Goal: Navigation & Orientation: Find specific page/section

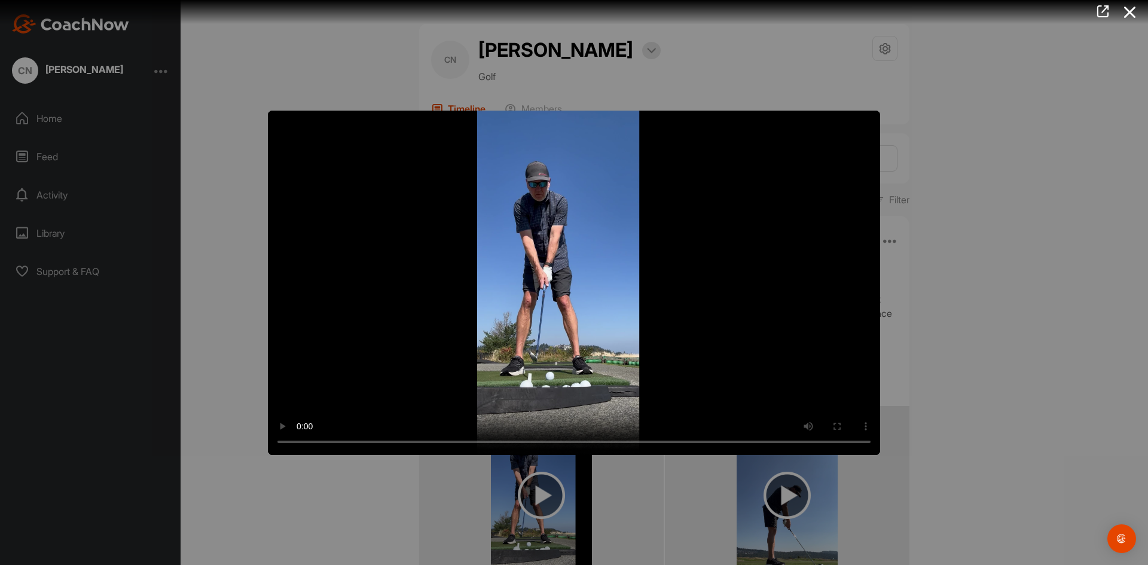
scroll to position [197, 0]
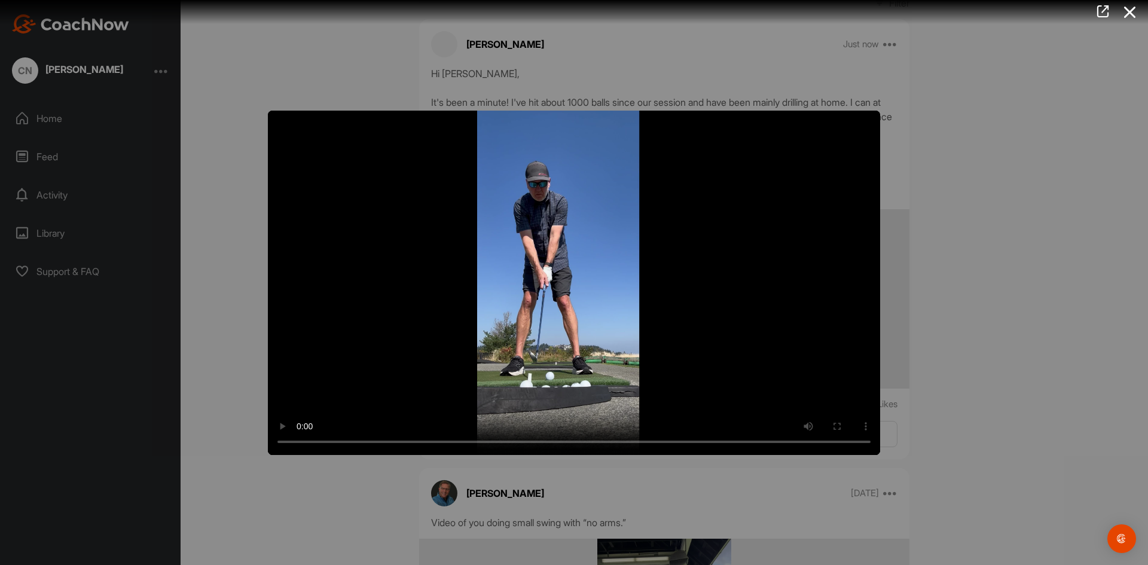
click at [991, 115] on div at bounding box center [574, 282] width 1148 height 565
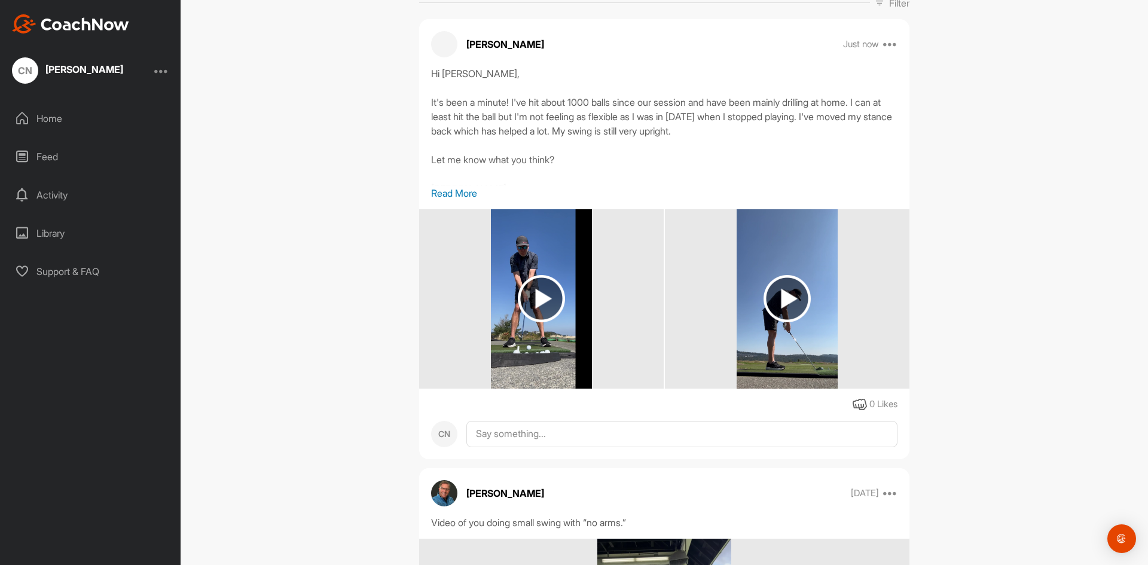
click at [988, 185] on div "CN [PERSON_NAME] Bookings Golf Space Settings Your Notifications Leave Space Ti…" at bounding box center [665, 282] width 968 height 565
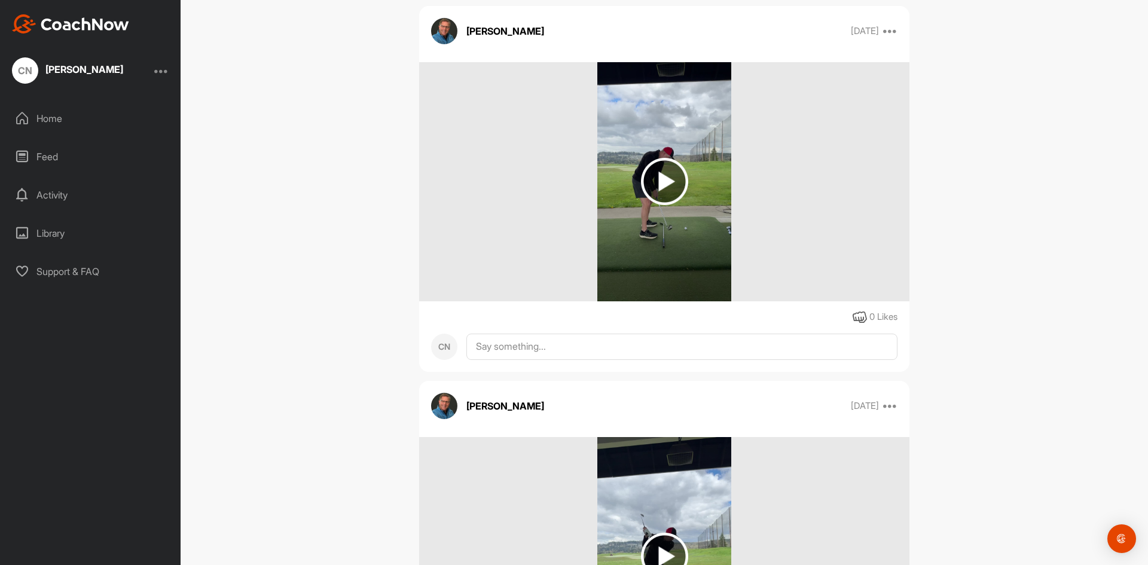
scroll to position [1048, 0]
click at [44, 112] on div "Home" at bounding box center [91, 118] width 169 height 30
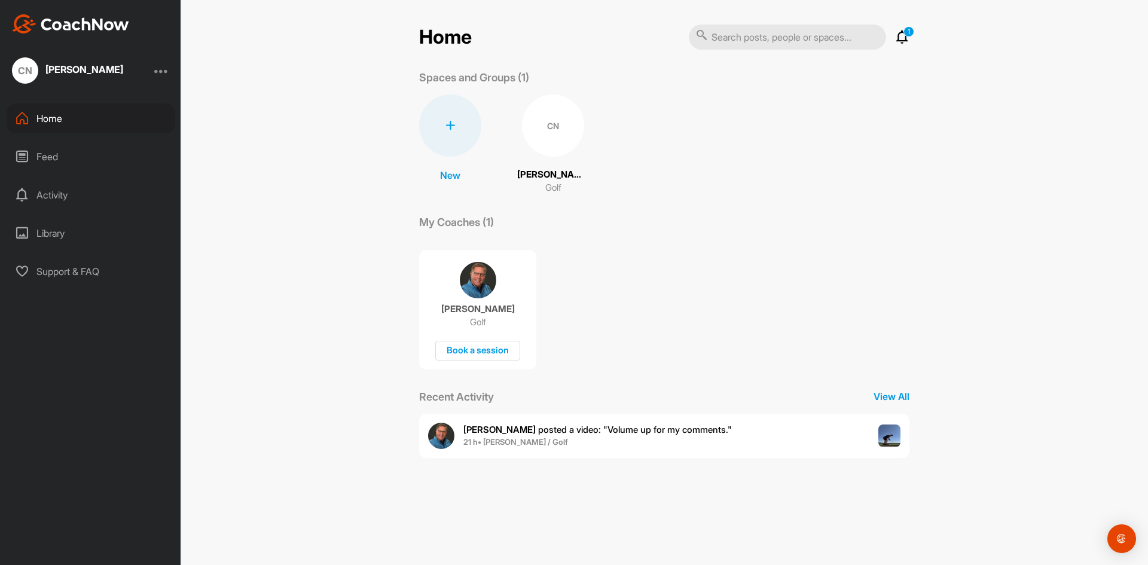
click at [555, 118] on div "CN" at bounding box center [553, 126] width 62 height 62
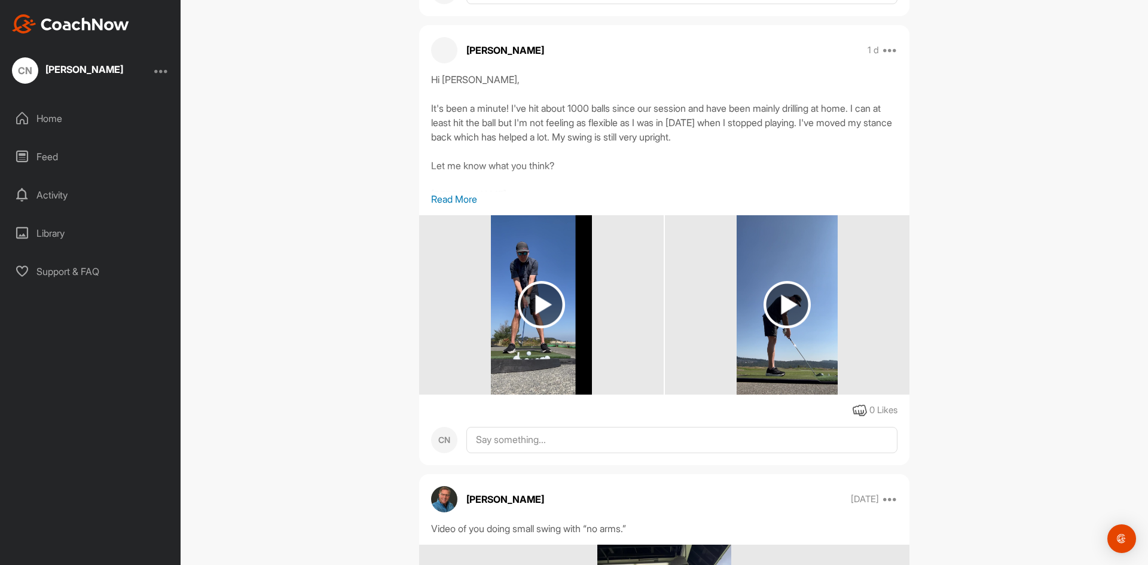
scroll to position [565, 0]
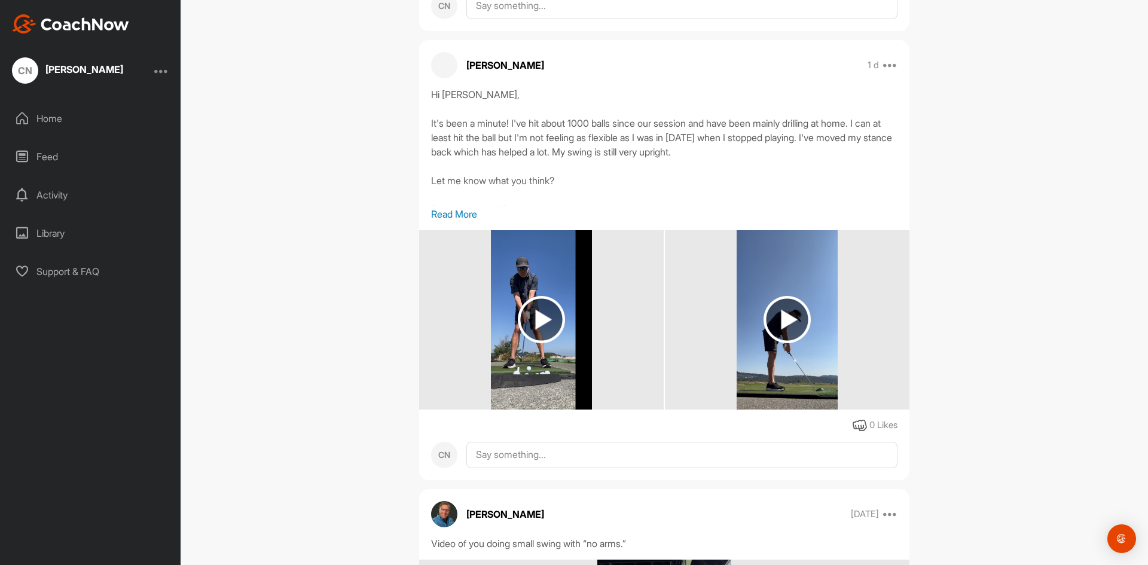
click at [540, 317] on img at bounding box center [541, 319] width 47 height 47
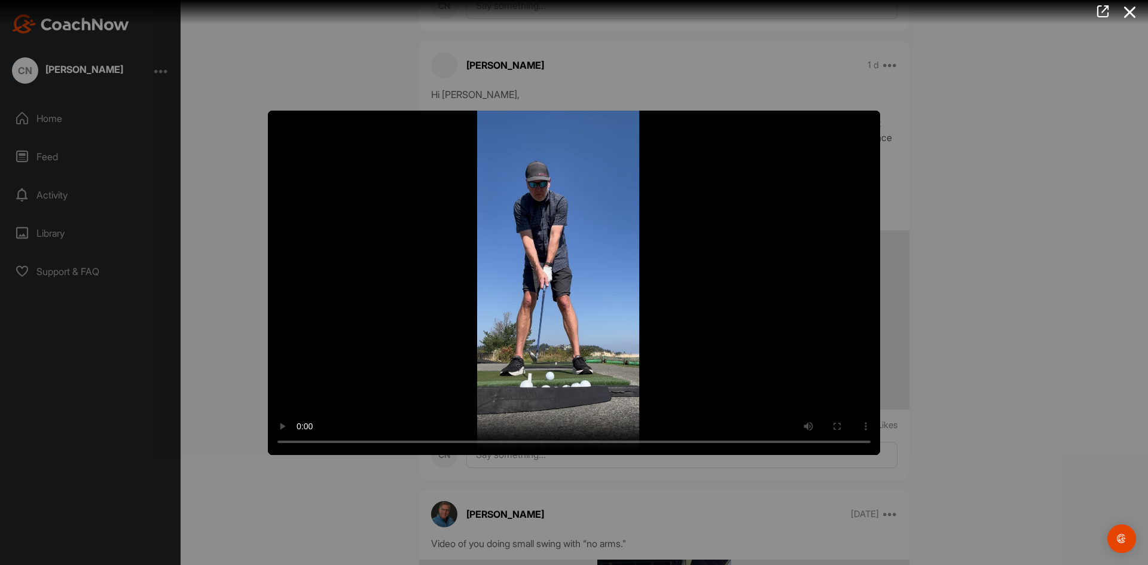
click at [934, 361] on div at bounding box center [574, 282] width 1148 height 565
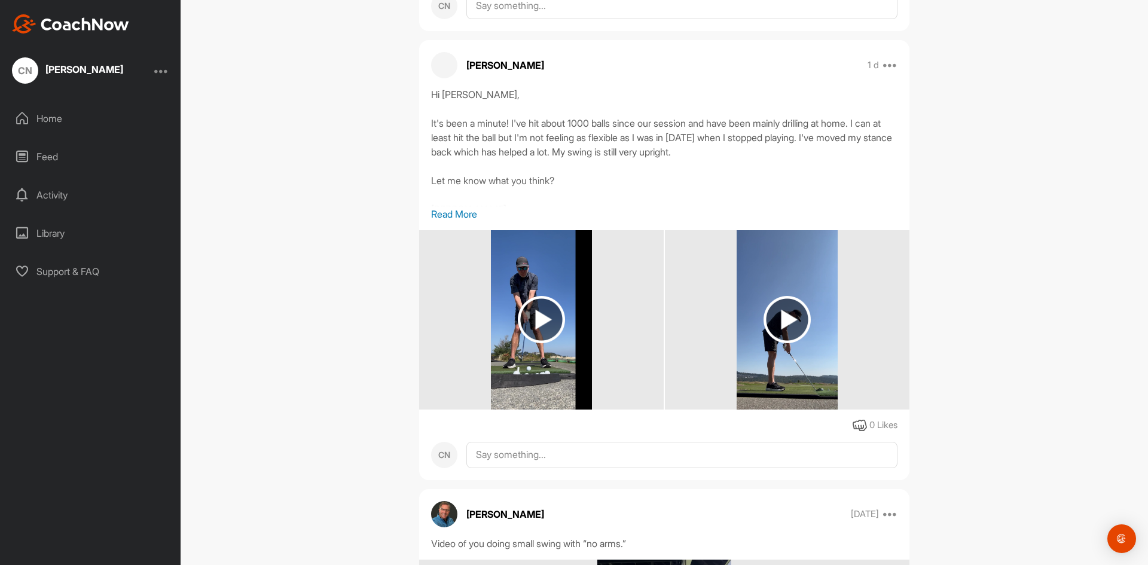
click at [781, 316] on img at bounding box center [787, 319] width 47 height 47
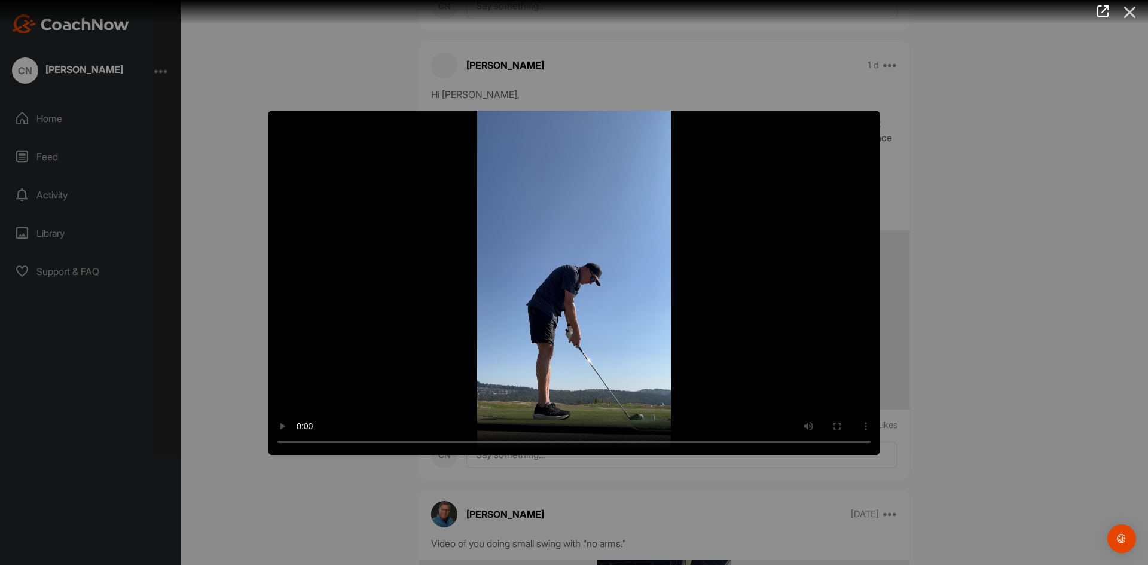
click at [1133, 13] on icon at bounding box center [1131, 12] width 28 height 22
